Goal: Task Accomplishment & Management: Manage account settings

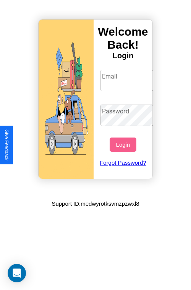
click at [128, 80] on input "Email" at bounding box center [127, 80] width 53 height 21
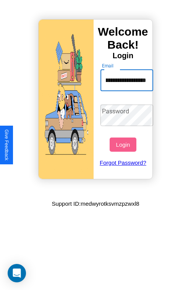
scroll to position [0, 23]
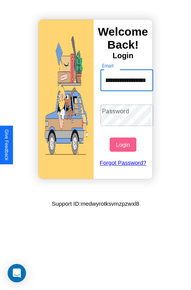
type input "**********"
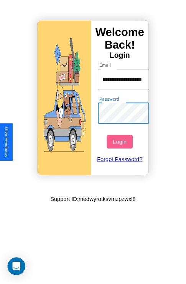
scroll to position [0, 0]
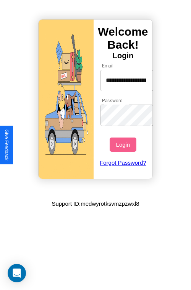
click at [124, 144] on button "Login" at bounding box center [123, 144] width 26 height 14
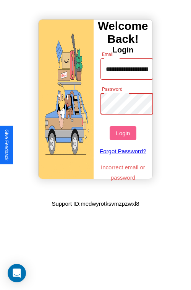
click at [124, 133] on button "Login" at bounding box center [123, 133] width 26 height 14
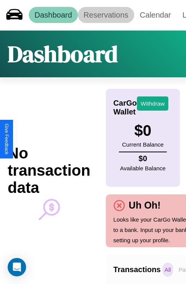
click at [106, 15] on link "Reservations" at bounding box center [106, 15] width 56 height 16
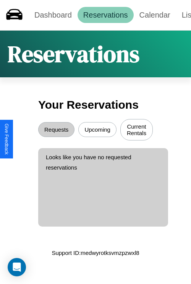
click at [98, 131] on button "Upcoming" at bounding box center [97, 129] width 38 height 15
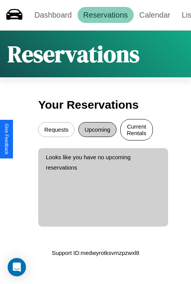
click at [137, 131] on button "Current Rentals" at bounding box center [137, 129] width 33 height 21
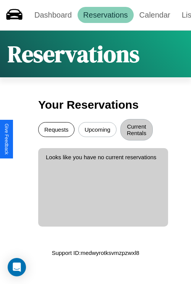
click at [56, 131] on button "Requests" at bounding box center [56, 129] width 36 height 15
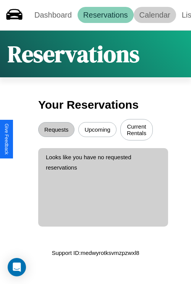
click at [155, 15] on link "Calendar" at bounding box center [155, 15] width 42 height 16
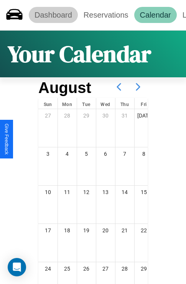
click at [53, 15] on link "Dashboard" at bounding box center [53, 15] width 49 height 16
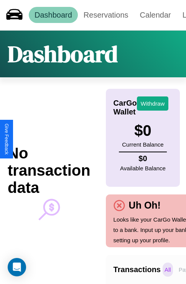
click at [167, 269] on p "All" at bounding box center [167, 270] width 10 height 14
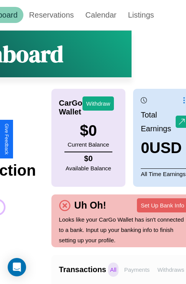
click at [170, 269] on p "Withdraws" at bounding box center [170, 270] width 31 height 14
